Goal: Transaction & Acquisition: Purchase product/service

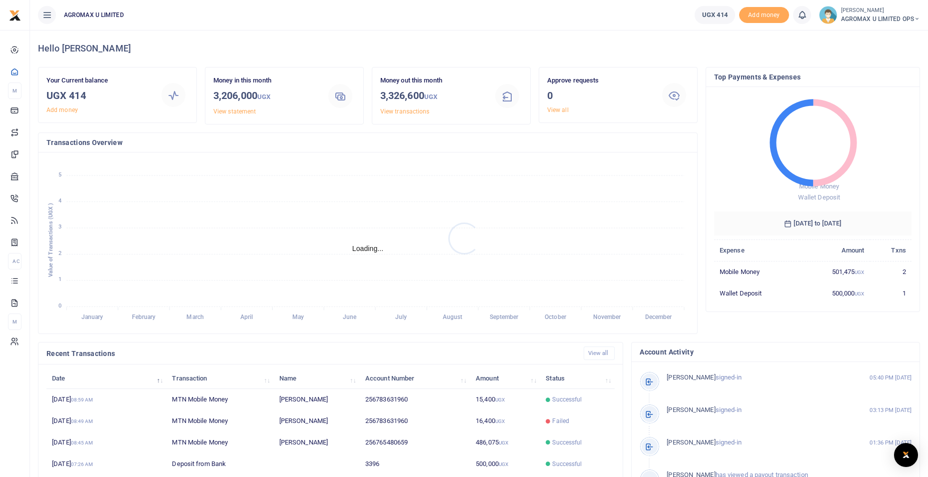
scroll to position [8, 8]
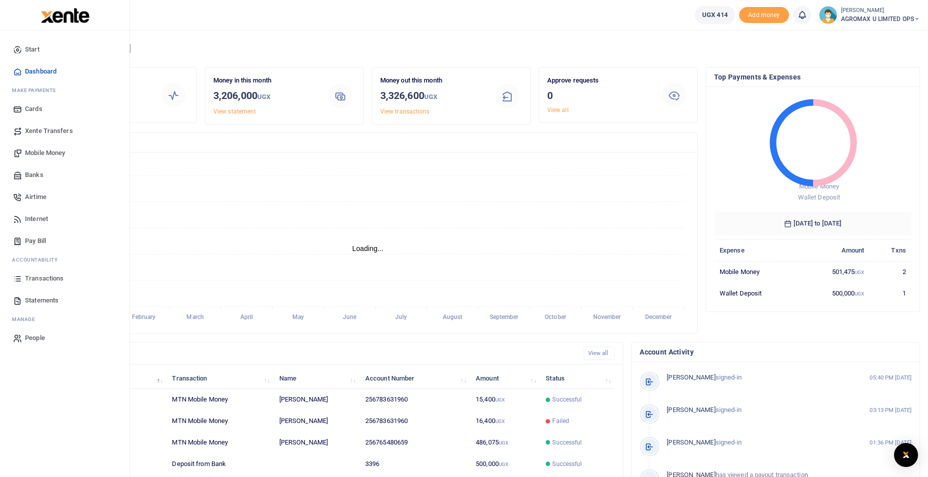
click at [46, 134] on span "Xente Transfers" at bounding box center [49, 131] width 48 height 10
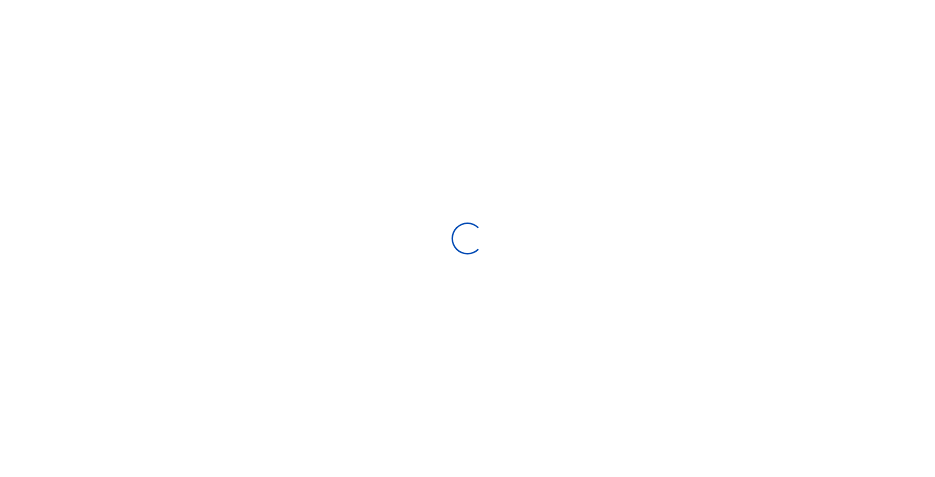
select select "Loading categories"
select select
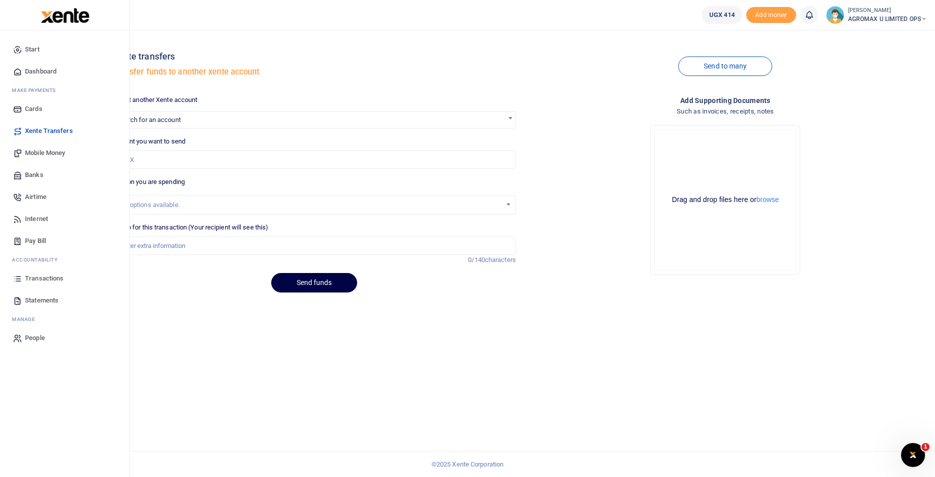
click at [52, 154] on span "Mobile Money" at bounding box center [45, 153] width 40 height 10
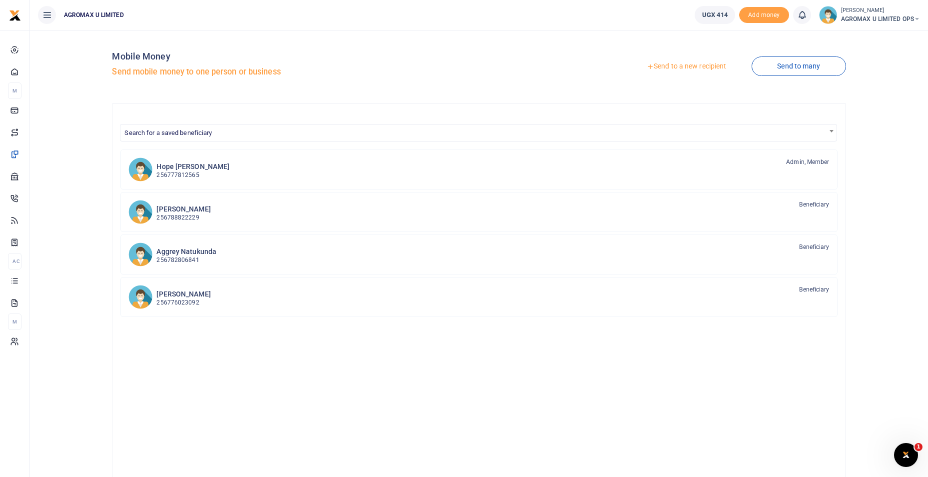
click at [676, 66] on link "Send to a new recipient" at bounding box center [686, 66] width 130 height 18
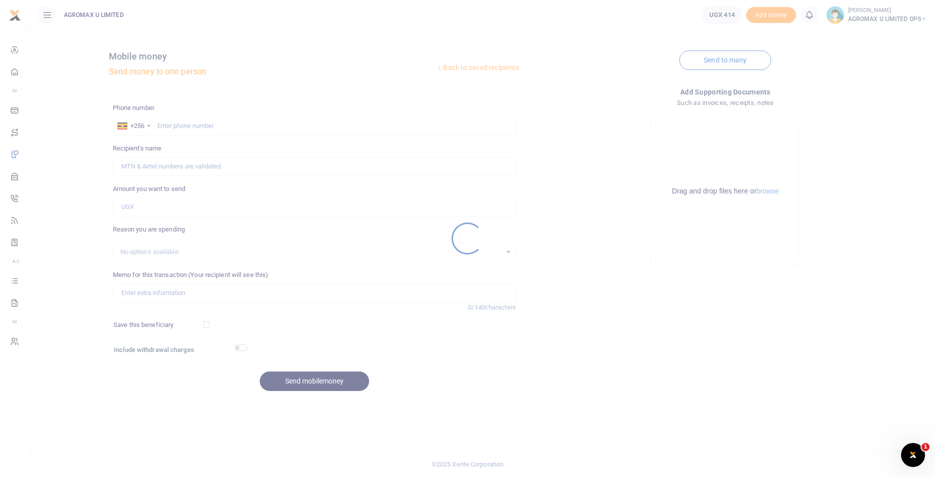
click at [172, 125] on div at bounding box center [467, 238] width 935 height 477
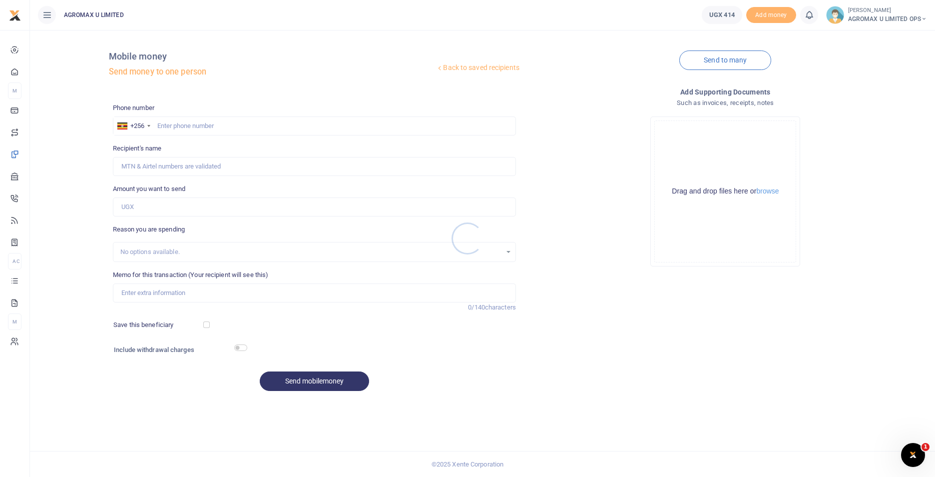
click at [189, 125] on div at bounding box center [467, 238] width 935 height 477
click at [163, 123] on input "text" at bounding box center [314, 125] width 403 height 19
type input "783631960"
type input "[PERSON_NAME]"
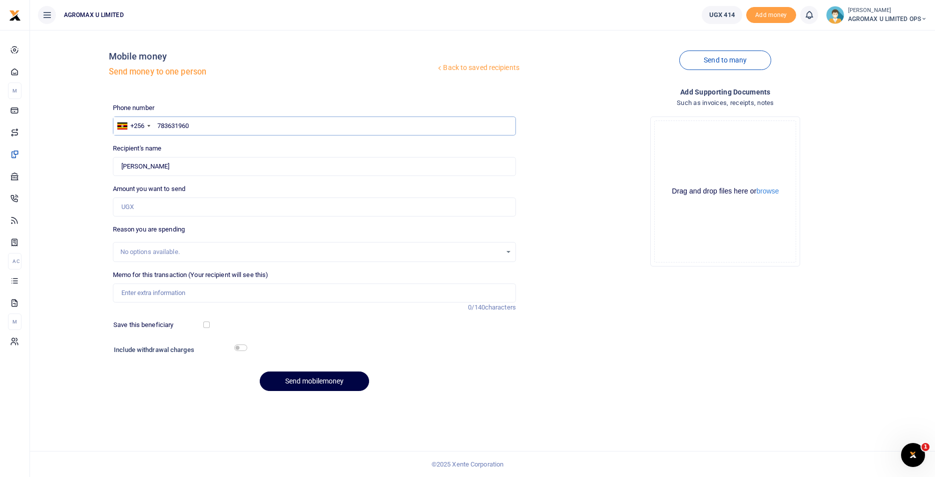
type input "783631960"
click at [164, 208] on input "Amount you want to send" at bounding box center [314, 206] width 403 height 19
type input "650,000"
click at [234, 349] on h6 "Include withdrawal charges" at bounding box center [178, 350] width 129 height 8
click at [237, 348] on input "checkbox" at bounding box center [240, 347] width 13 height 6
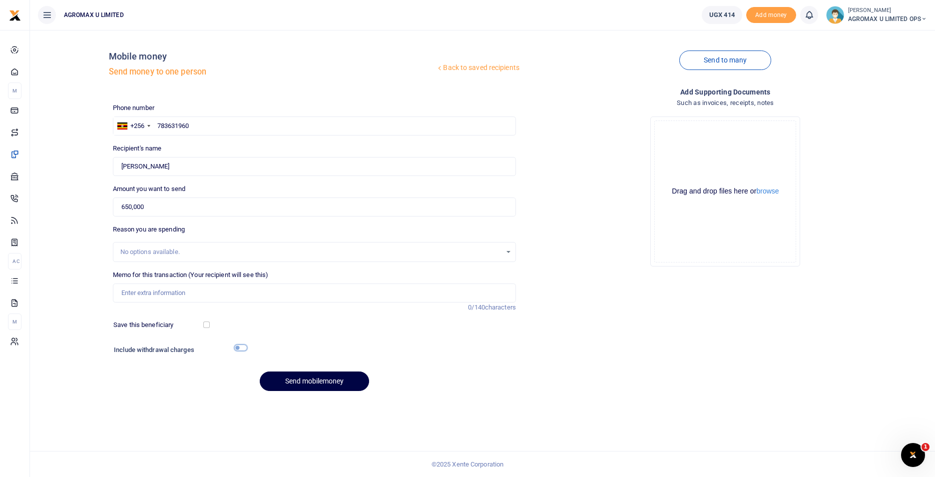
checkbox input "true"
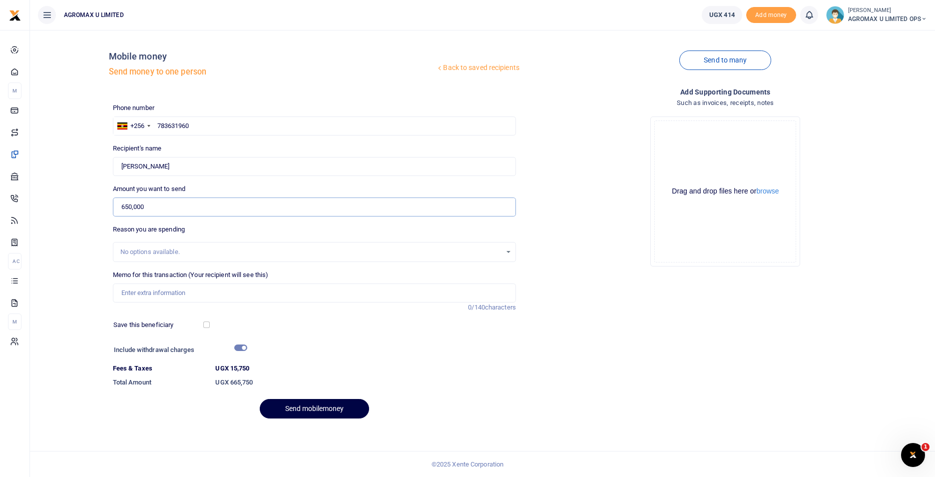
click at [131, 208] on input "650,000" at bounding box center [314, 206] width 403 height 19
type input "655,000"
click at [238, 348] on input "checkbox" at bounding box center [240, 347] width 13 height 6
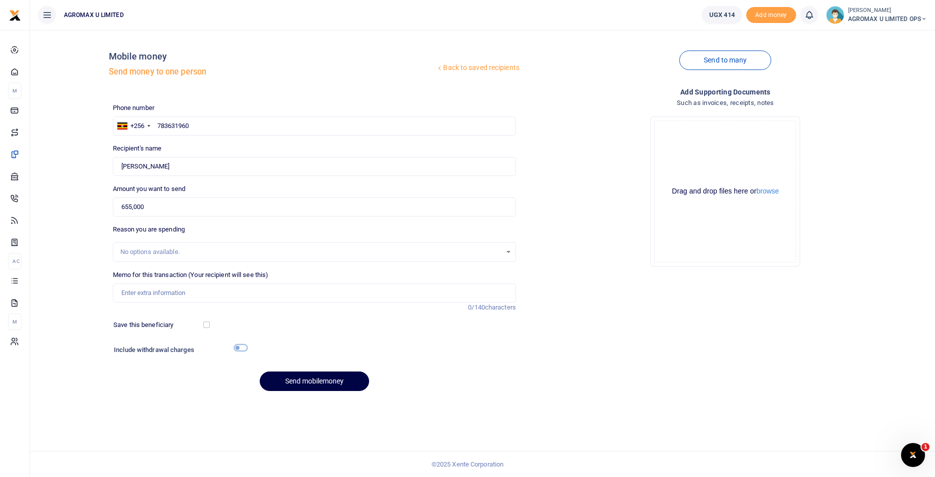
click at [238, 348] on input "checkbox" at bounding box center [240, 347] width 13 height 6
checkbox input "true"
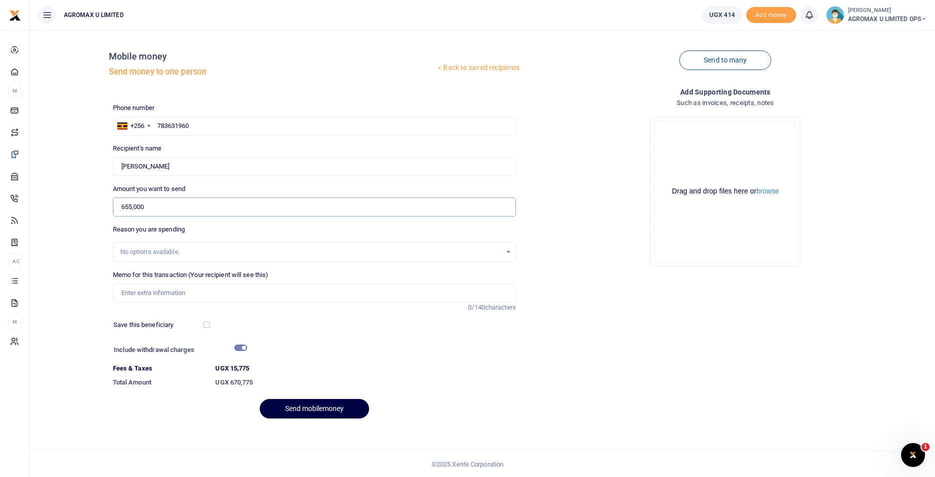
click at [190, 206] on input "655,000" at bounding box center [314, 206] width 403 height 19
click at [132, 204] on input "655,000" at bounding box center [314, 206] width 403 height 19
type input "650,000"
click at [237, 345] on input "checkbox" at bounding box center [240, 347] width 13 height 6
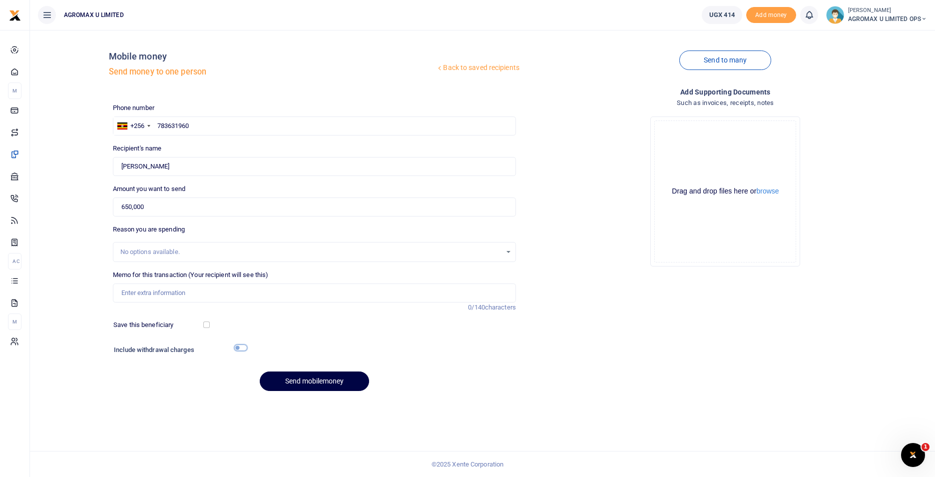
click at [237, 345] on input "checkbox" at bounding box center [240, 347] width 13 height 6
checkbox input "true"
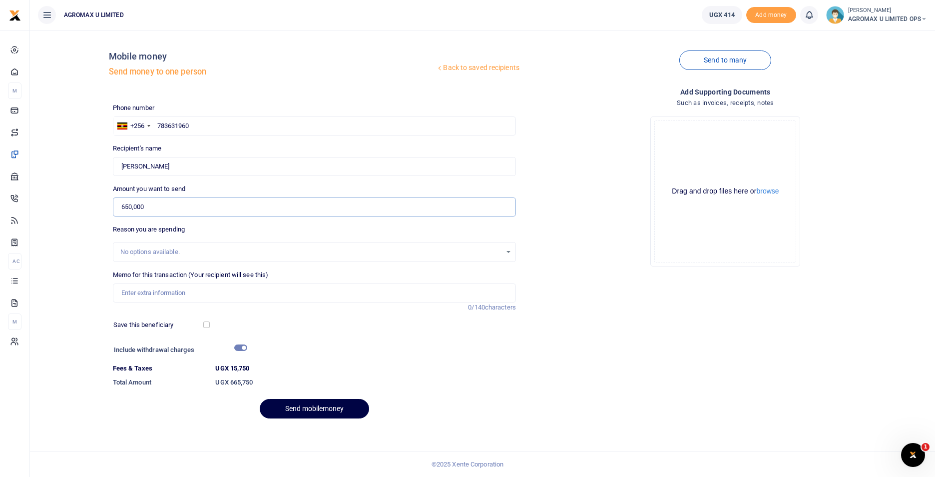
click at [128, 206] on input "650,000" at bounding box center [314, 206] width 403 height 19
type input "660,000"
click at [242, 347] on input "checkbox" at bounding box center [240, 347] width 13 height 6
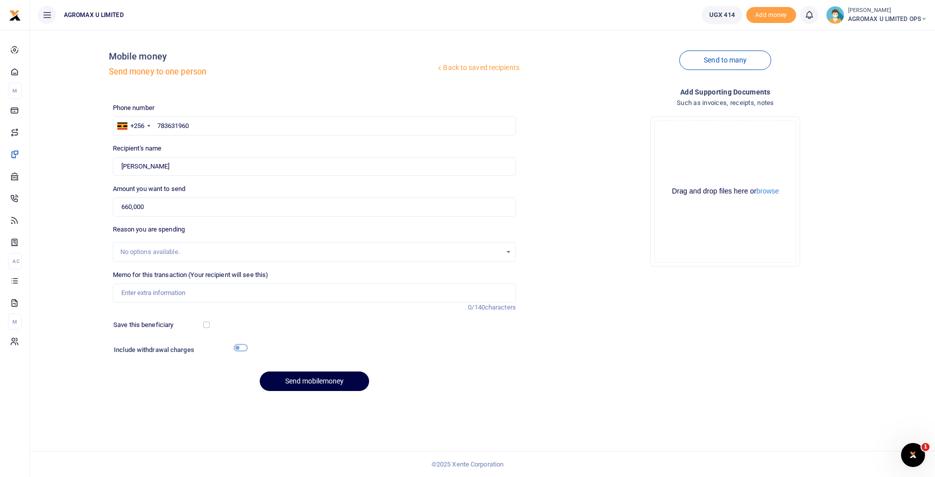
click at [242, 347] on input "checkbox" at bounding box center [240, 347] width 13 height 6
checkbox input "true"
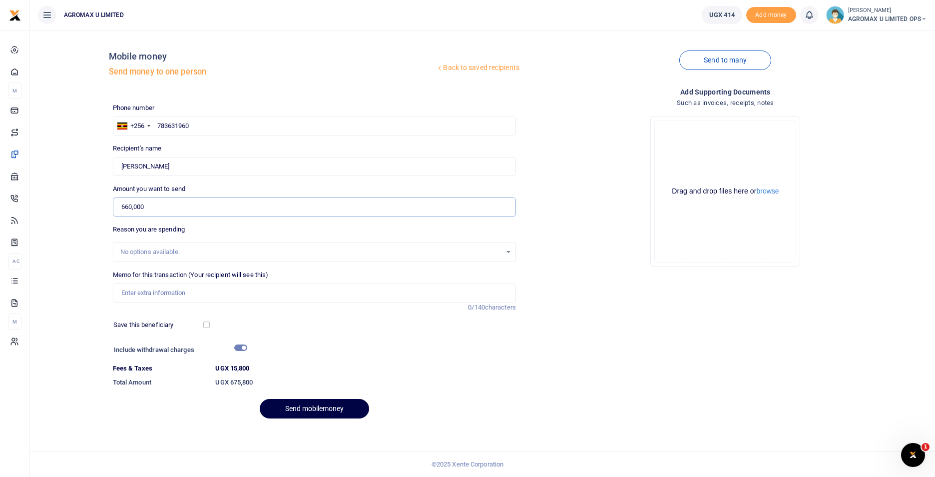
click at [129, 209] on input "660,000" at bounding box center [314, 206] width 403 height 19
type input "670,000"
click at [240, 350] on input "checkbox" at bounding box center [240, 347] width 13 height 6
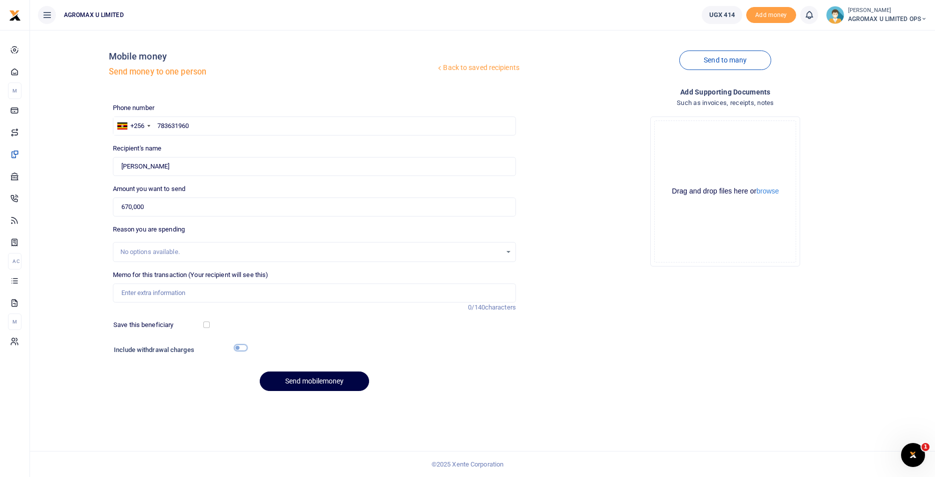
click at [240, 348] on input "checkbox" at bounding box center [240, 347] width 13 height 6
checkbox input "true"
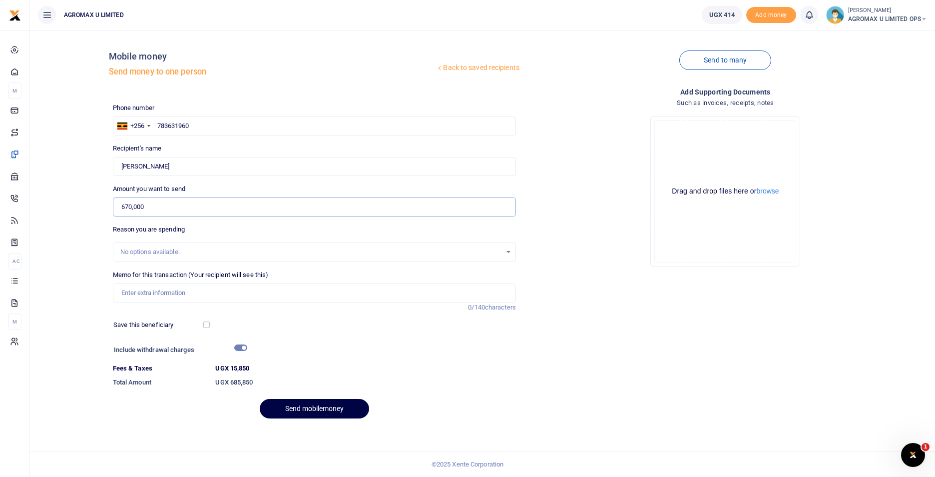
click at [128, 205] on input "670,000" at bounding box center [314, 206] width 403 height 19
type input "650,000"
click at [242, 346] on input "checkbox" at bounding box center [240, 347] width 13 height 6
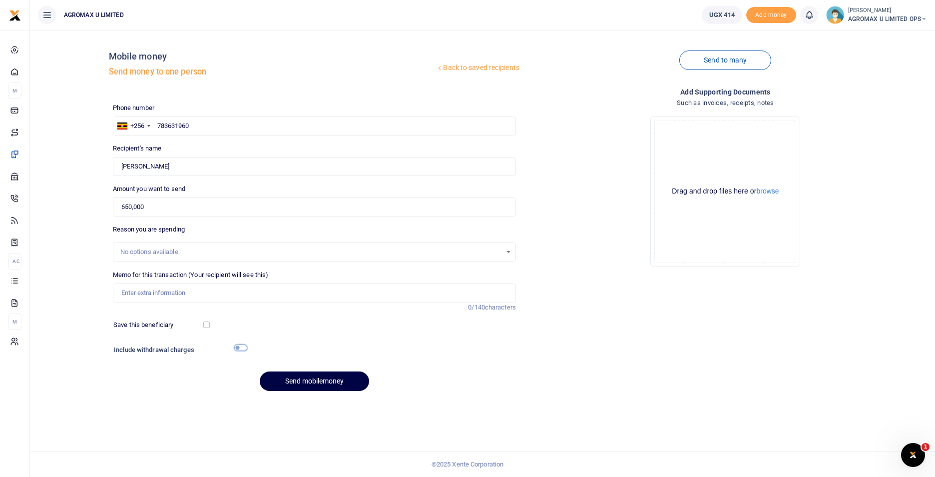
click at [241, 347] on input "checkbox" at bounding box center [240, 347] width 13 height 6
checkbox input "true"
